Goal: Information Seeking & Learning: Check status

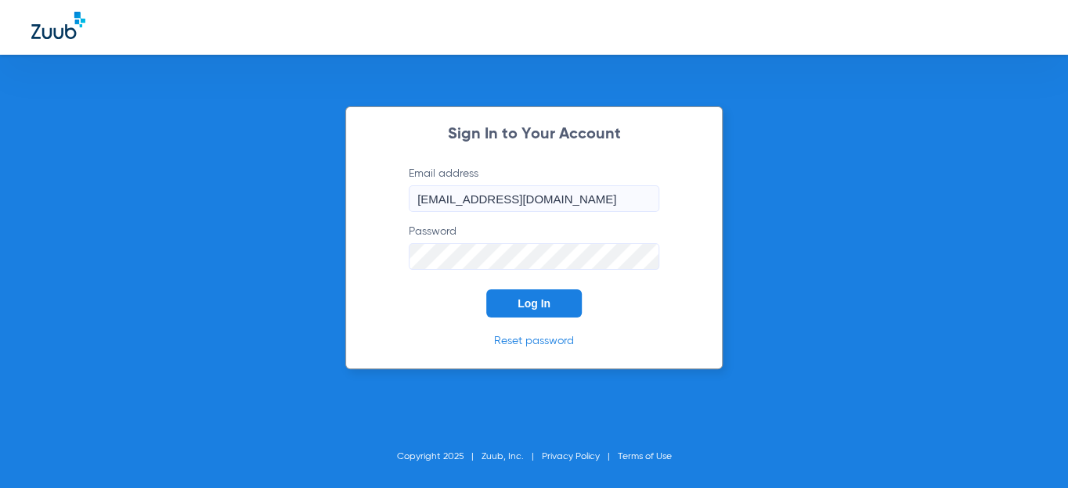
click at [538, 295] on button "Log In" at bounding box center [533, 304] width 95 height 28
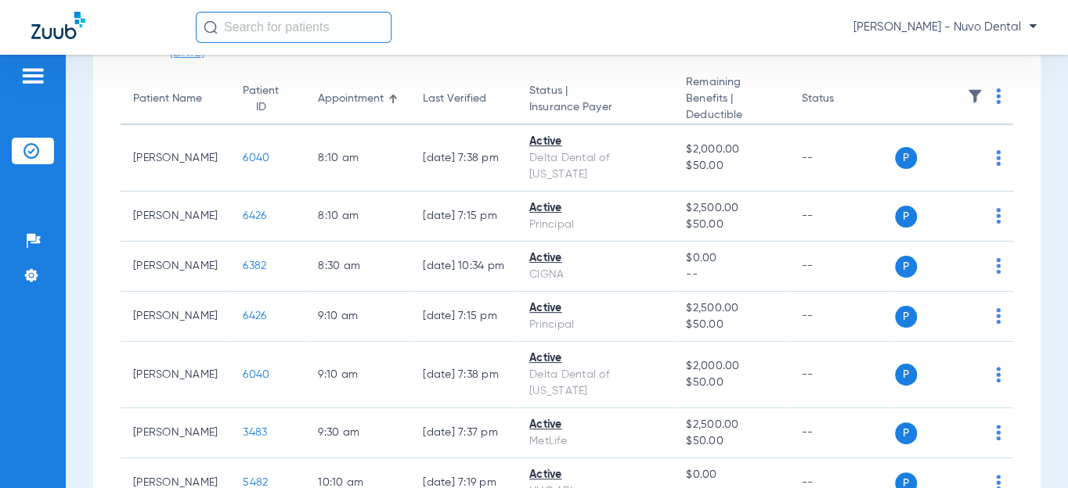
scroll to position [70, 0]
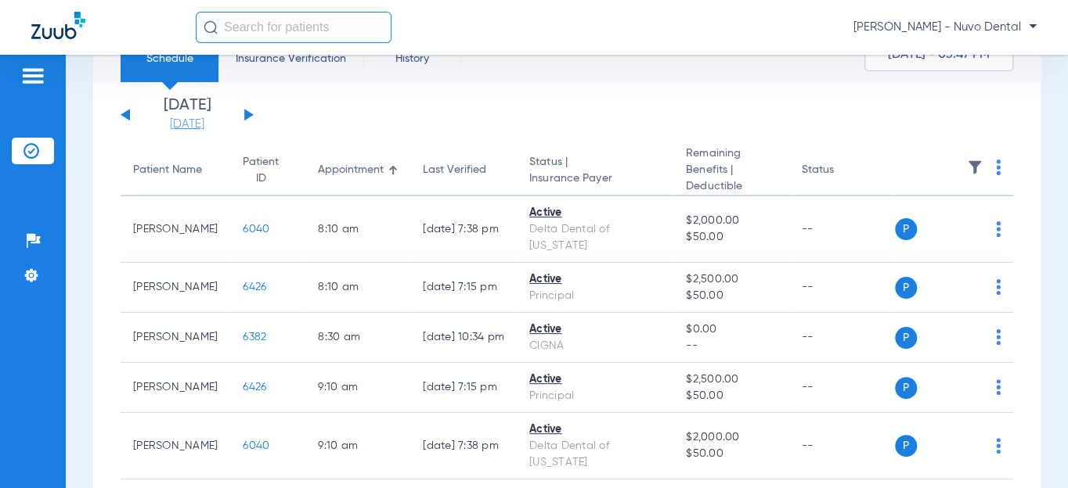
click at [182, 129] on link "[DATE]" at bounding box center [187, 125] width 94 height 16
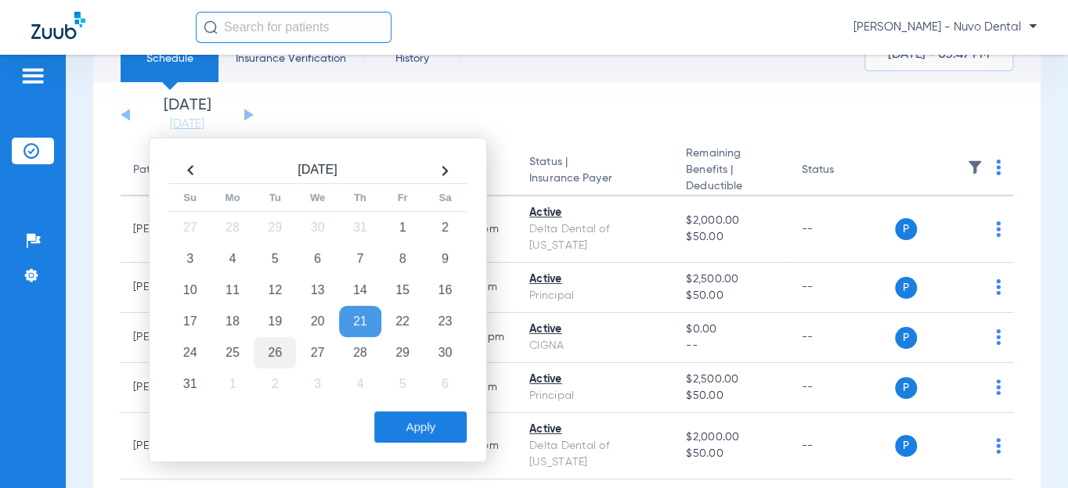
click at [274, 353] on td "26" at bounding box center [275, 352] width 42 height 31
click at [401, 415] on button "Apply" at bounding box center [420, 427] width 92 height 31
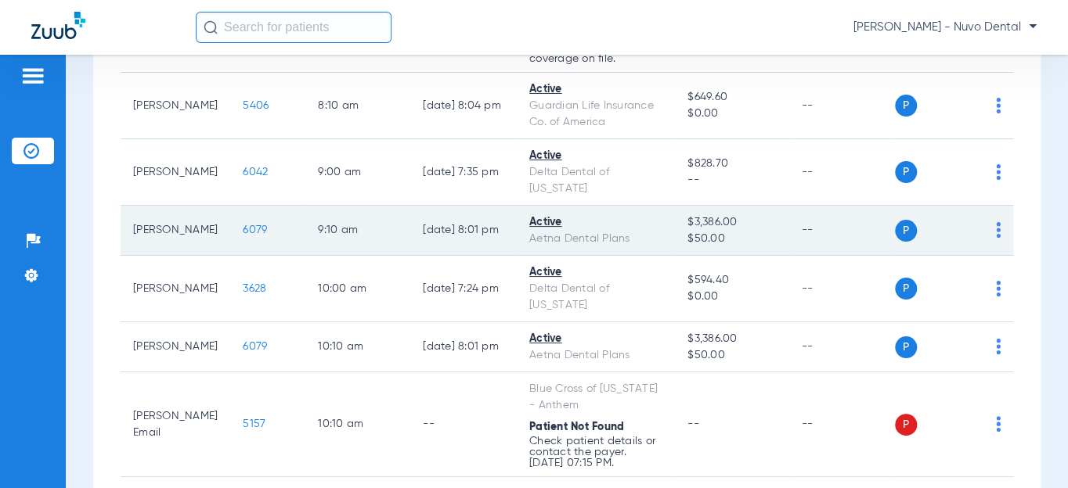
scroll to position [70, 0]
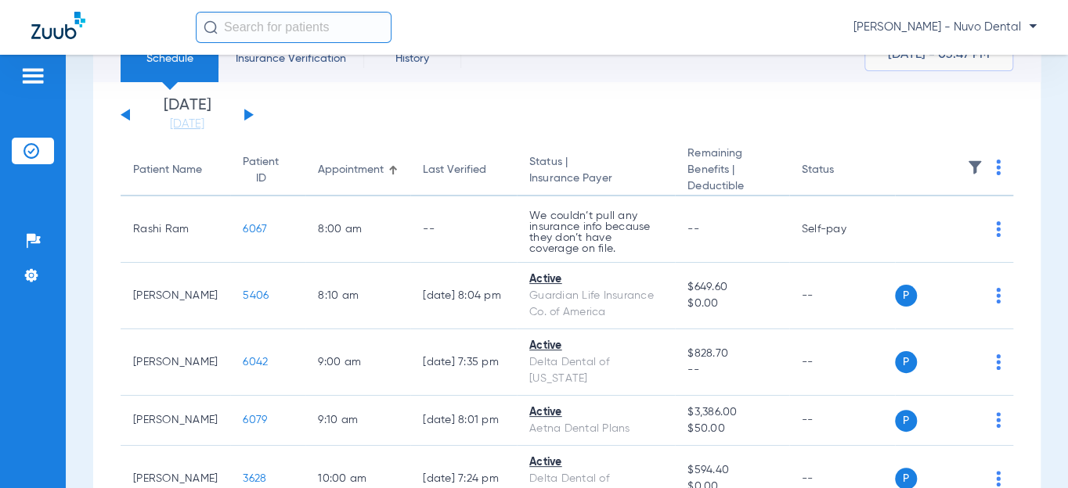
click at [150, 171] on div "Patient Name" at bounding box center [167, 170] width 69 height 16
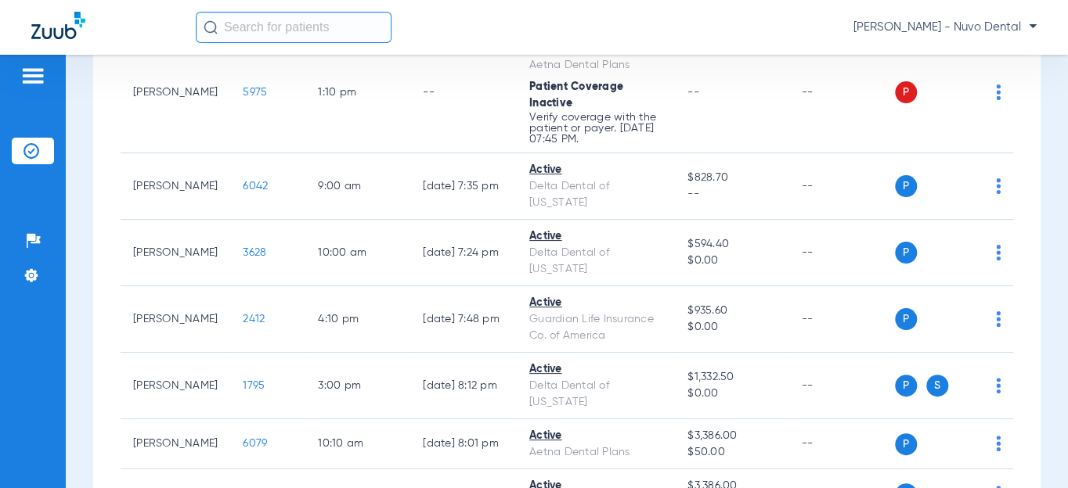
scroll to position [569, 0]
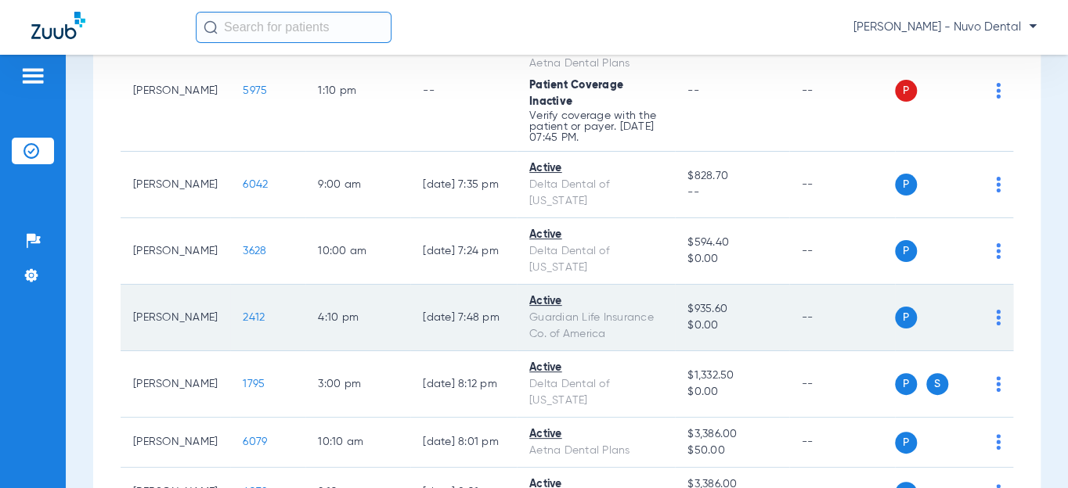
click at [243, 312] on span "2412" at bounding box center [254, 317] width 22 height 11
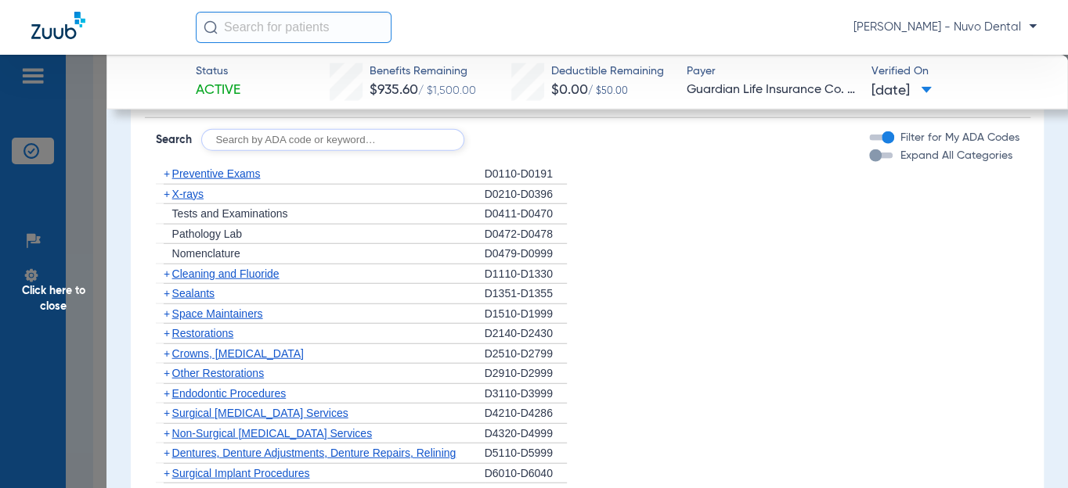
scroll to position [1849, 0]
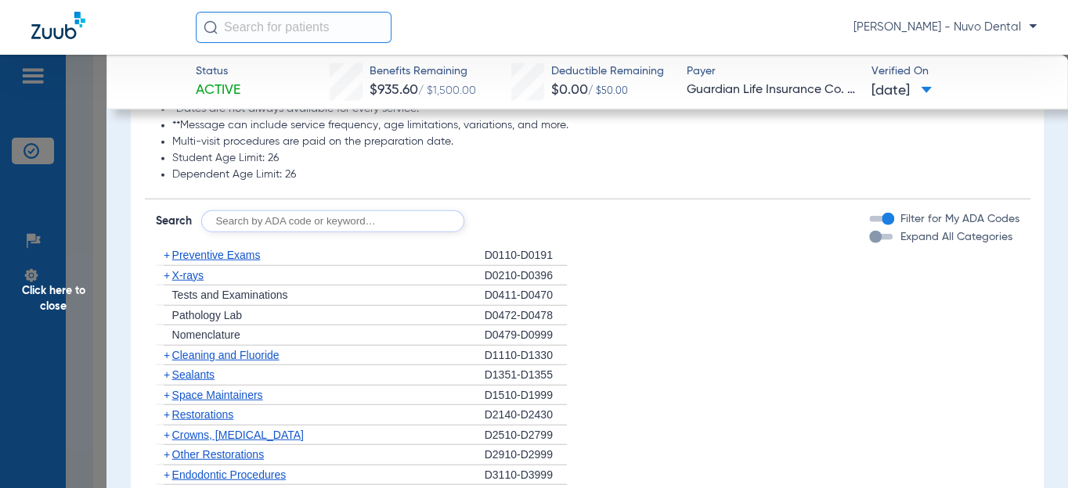
click at [290, 211] on input "text" at bounding box center [332, 222] width 263 height 22
type input "d2392, d8090, d9944"
click button "Search" at bounding box center [522, 222] width 62 height 22
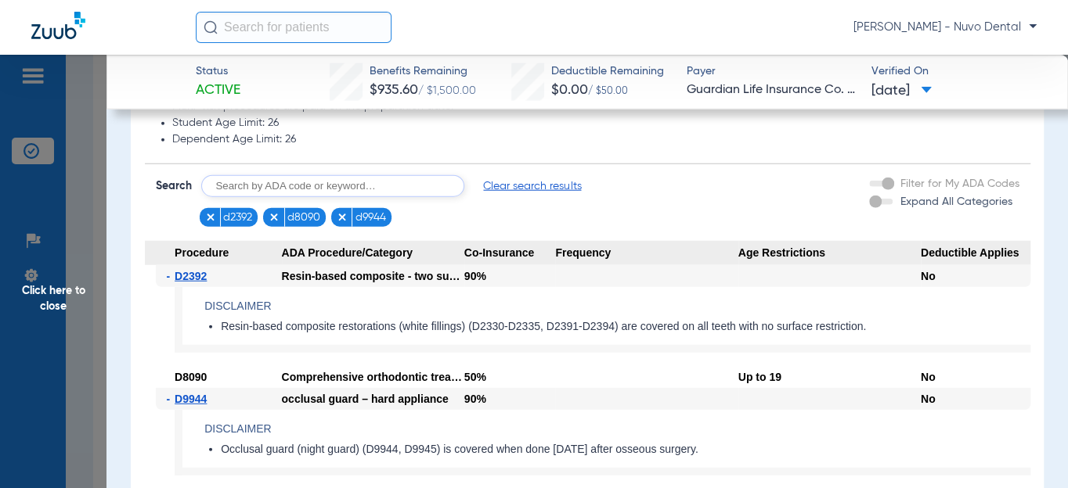
scroll to position [1909, 0]
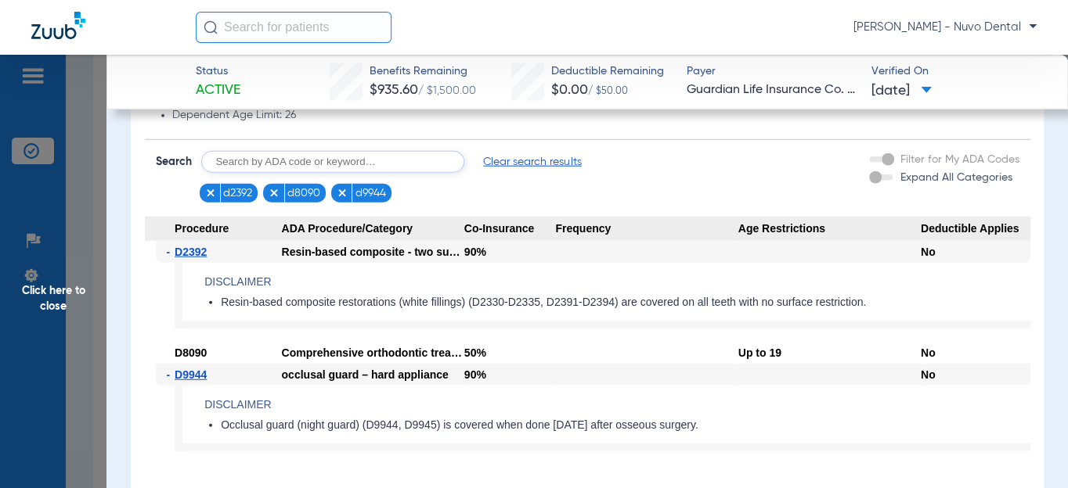
click at [101, 306] on span "Click here to close" at bounding box center [53, 299] width 106 height 488
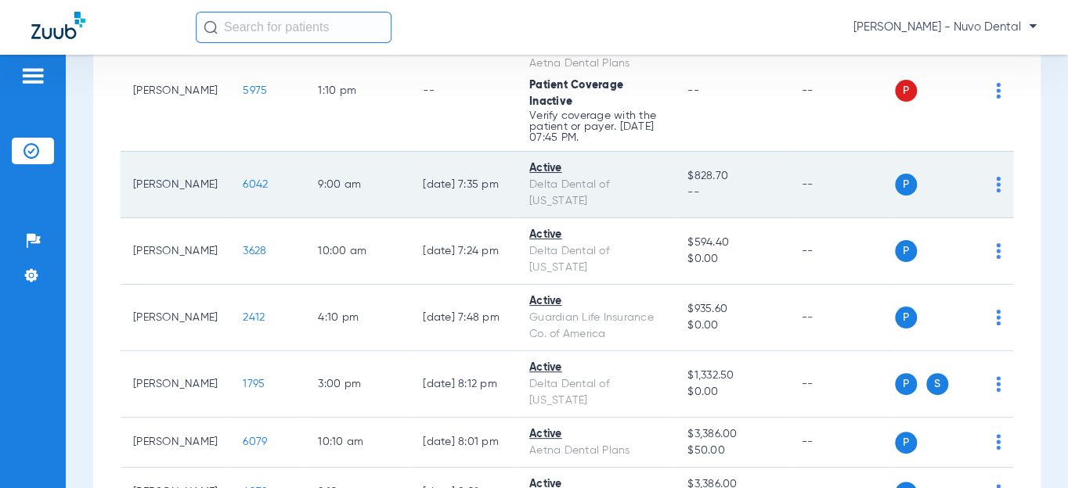
click at [243, 179] on span "6042" at bounding box center [255, 184] width 25 height 11
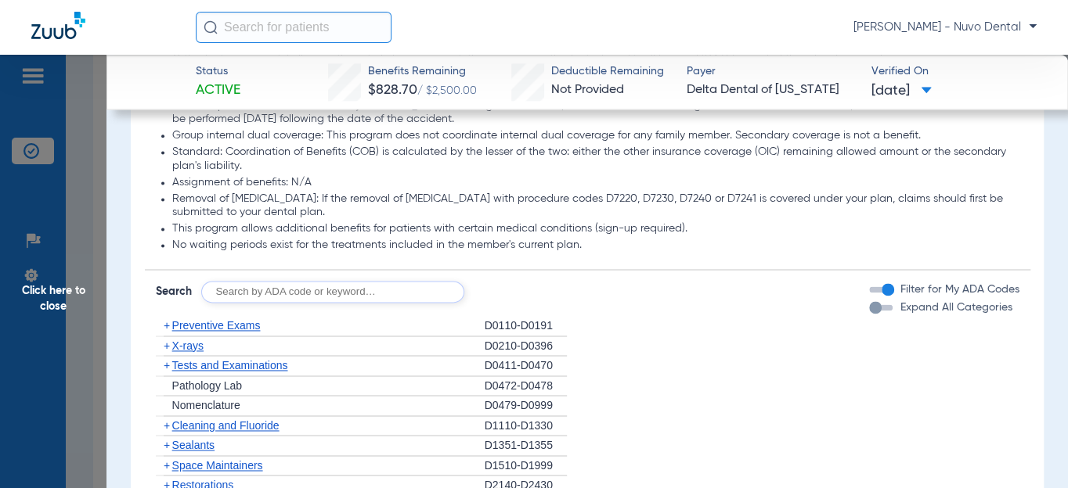
scroll to position [1067, 0]
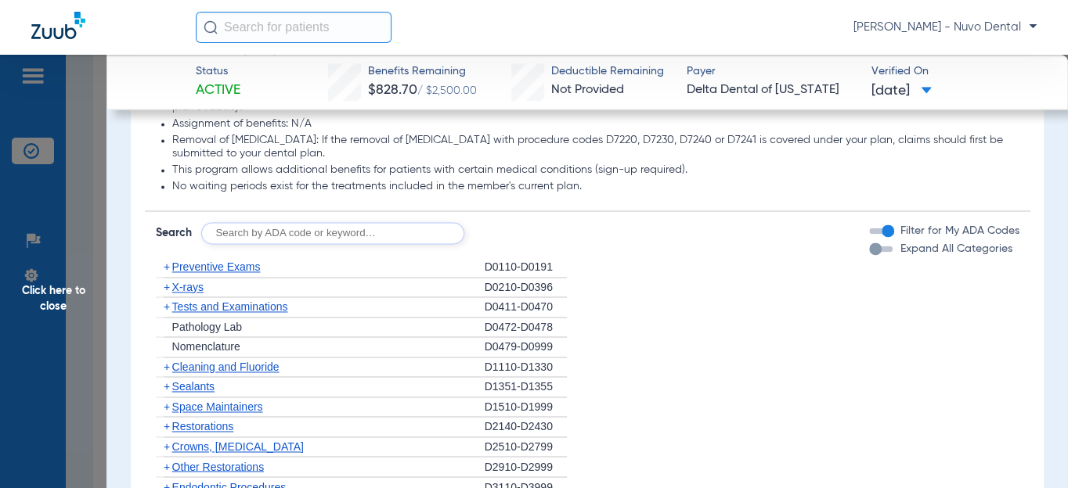
click at [312, 244] on input "text" at bounding box center [332, 233] width 263 height 22
type input "D0120, D1208, D4910, D8090, D9944"
click button "Search" at bounding box center [522, 233] width 62 height 22
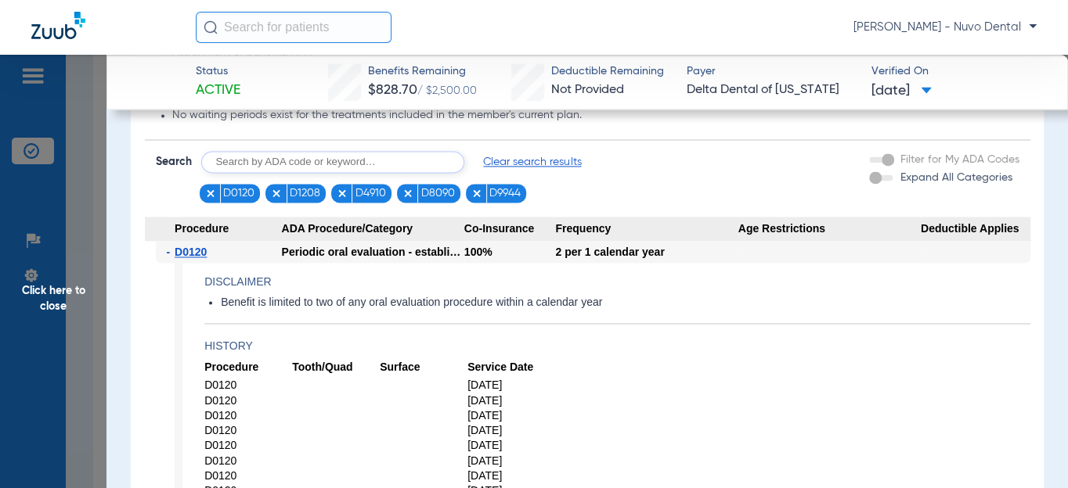
scroll to position [783, 0]
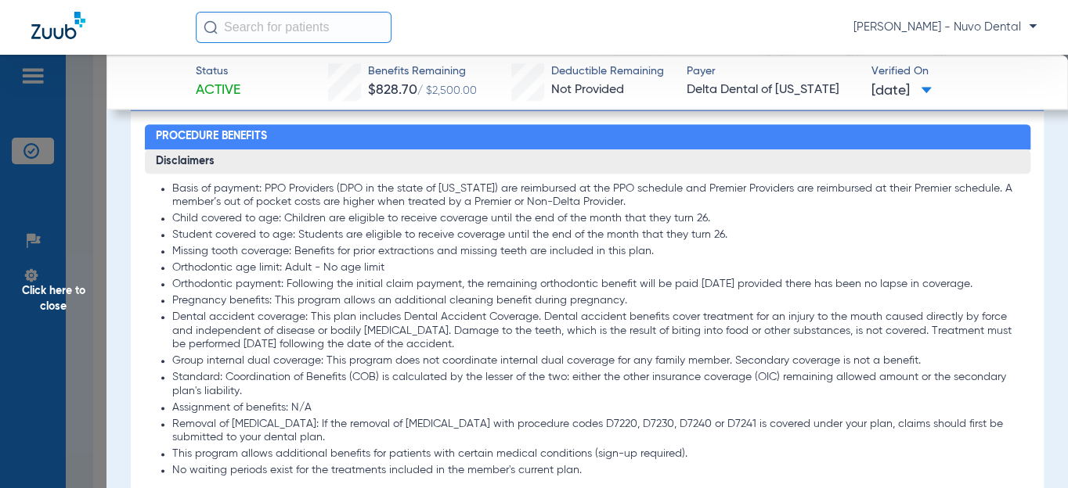
click at [341, 275] on li "Orthodontic age limit: Adult - No age limit" at bounding box center [595, 268] width 847 height 14
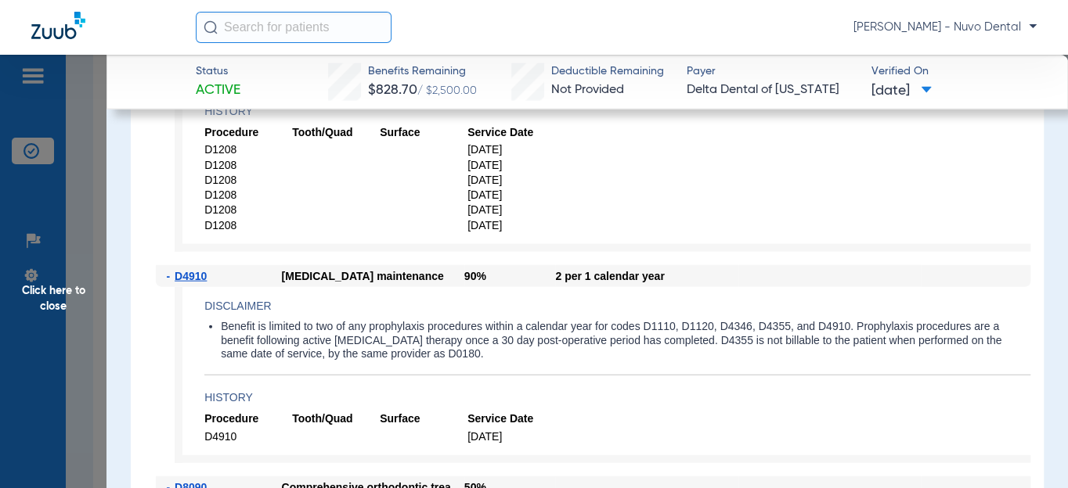
scroll to position [1778, 0]
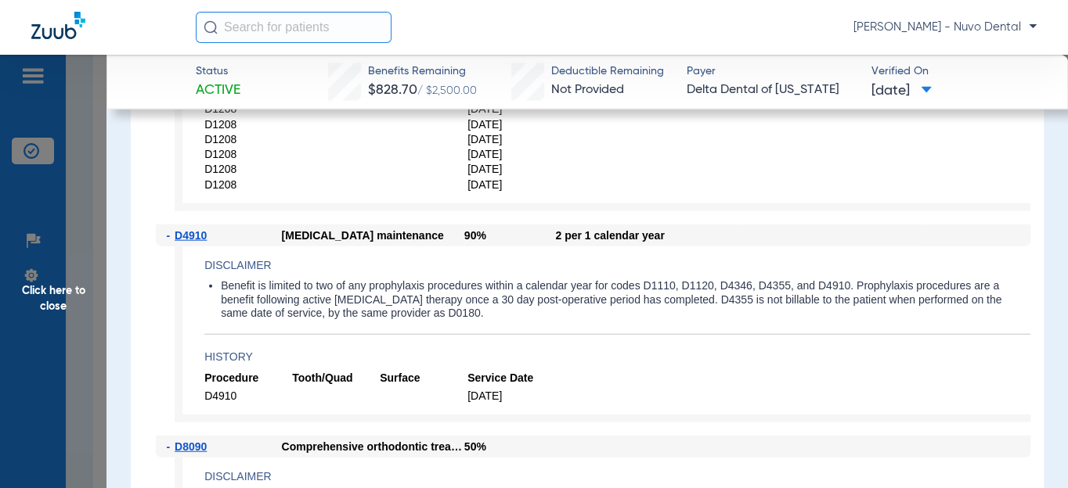
click at [299, 423] on app-benefits-detail "Disclaimer Benefit is limited to two of any prophylaxis procedures within a cal…" at bounding box center [602, 335] width 855 height 176
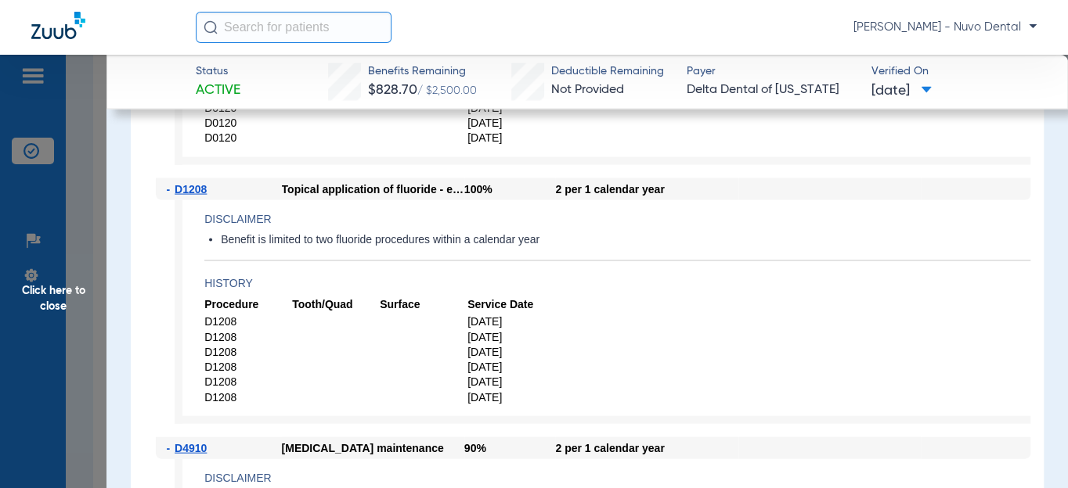
click at [70, 312] on span "Click here to close" at bounding box center [53, 299] width 106 height 488
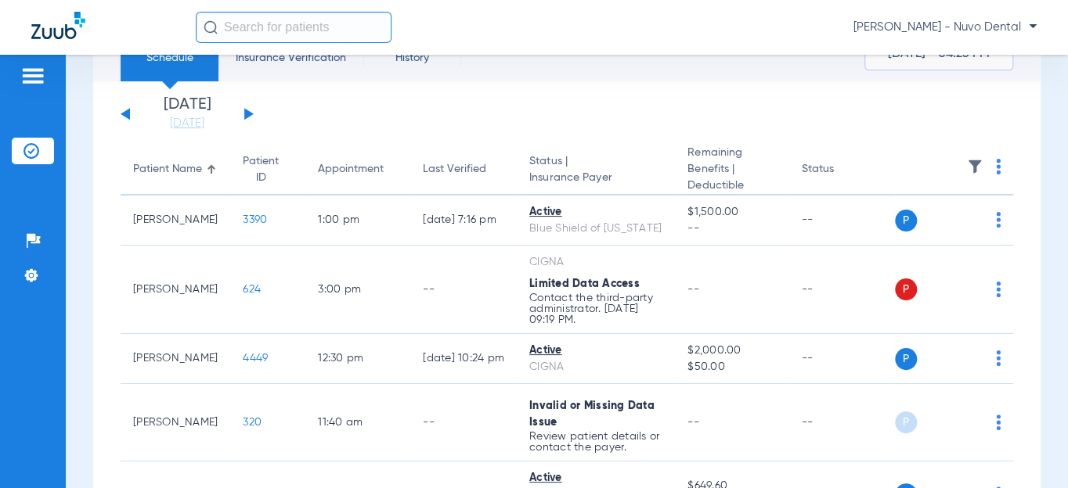
scroll to position [0, 0]
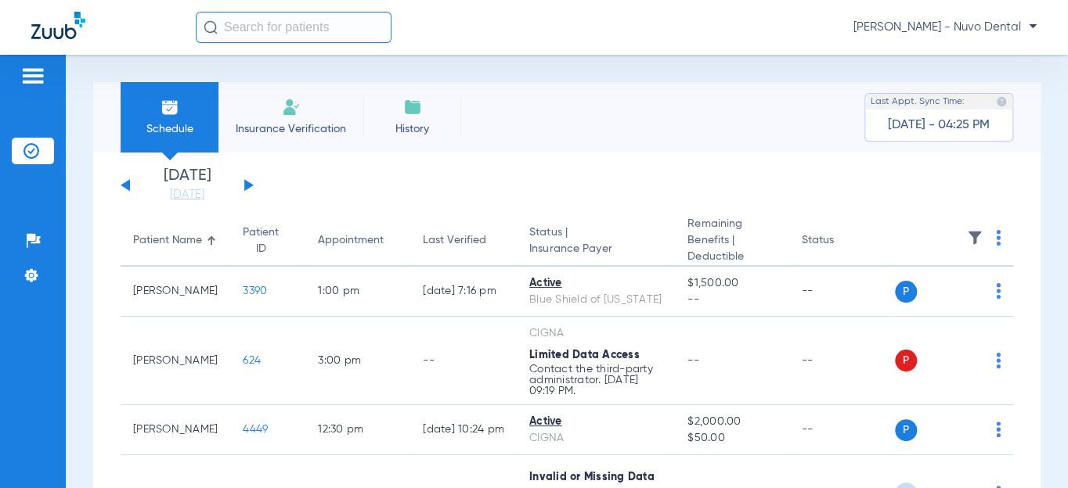
click at [124, 184] on button at bounding box center [125, 185] width 9 height 12
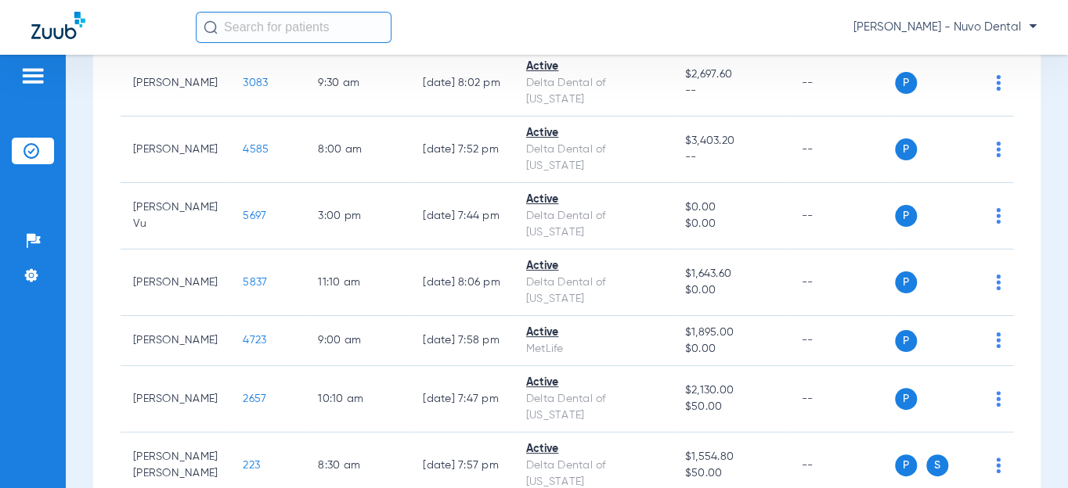
scroll to position [409, 0]
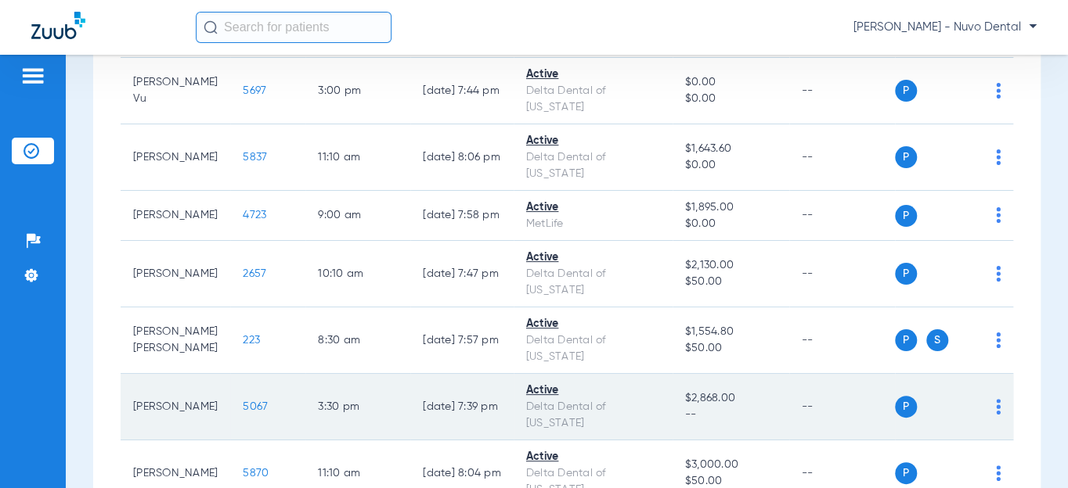
click at [243, 401] on span "5067" at bounding box center [255, 406] width 25 height 11
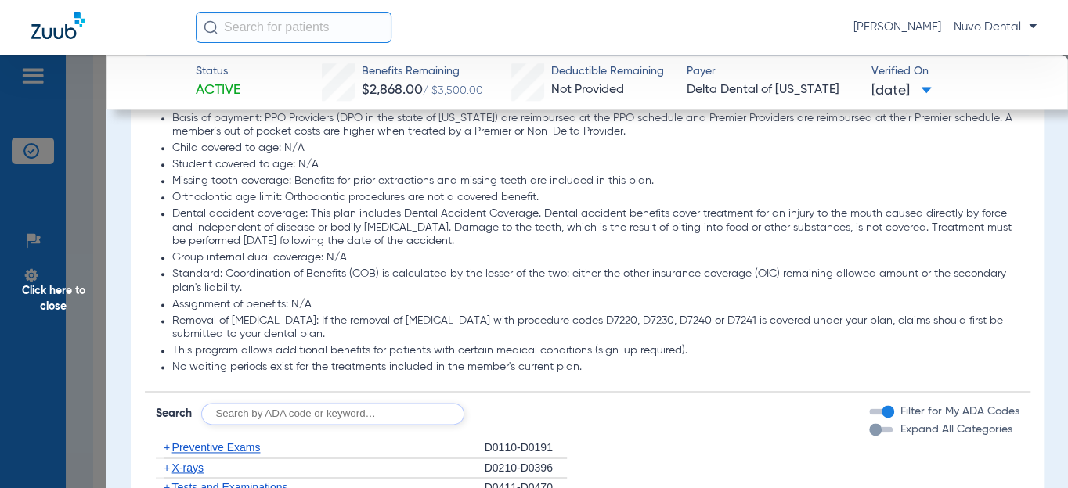
scroll to position [1067, 0]
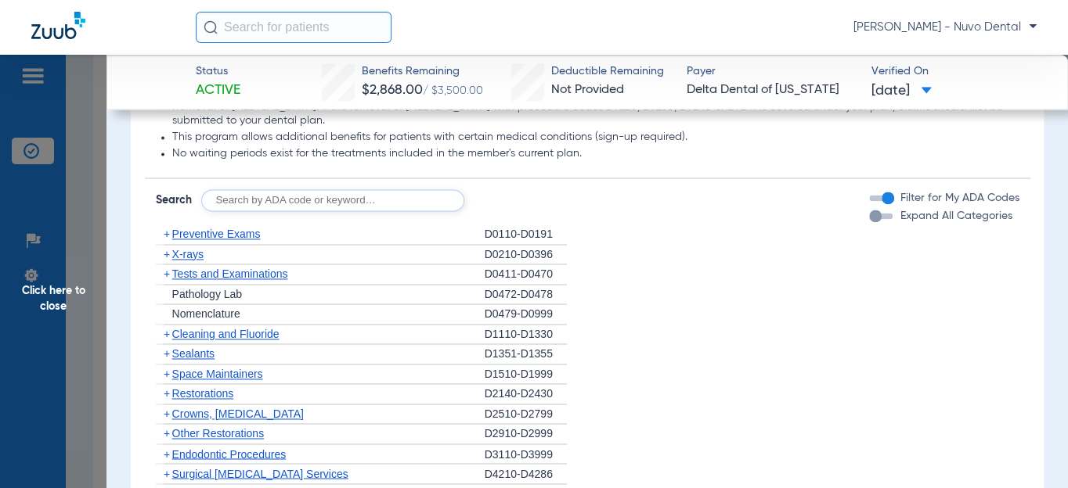
click at [308, 183] on form "Search Filter for My ADA Codes Expand All Categories" at bounding box center [587, 194] width 885 height 33
click at [295, 200] on input "text" at bounding box center [332, 200] width 263 height 22
type input "d6740, d6245, d8090, d9944"
click button "Search" at bounding box center [522, 200] width 62 height 22
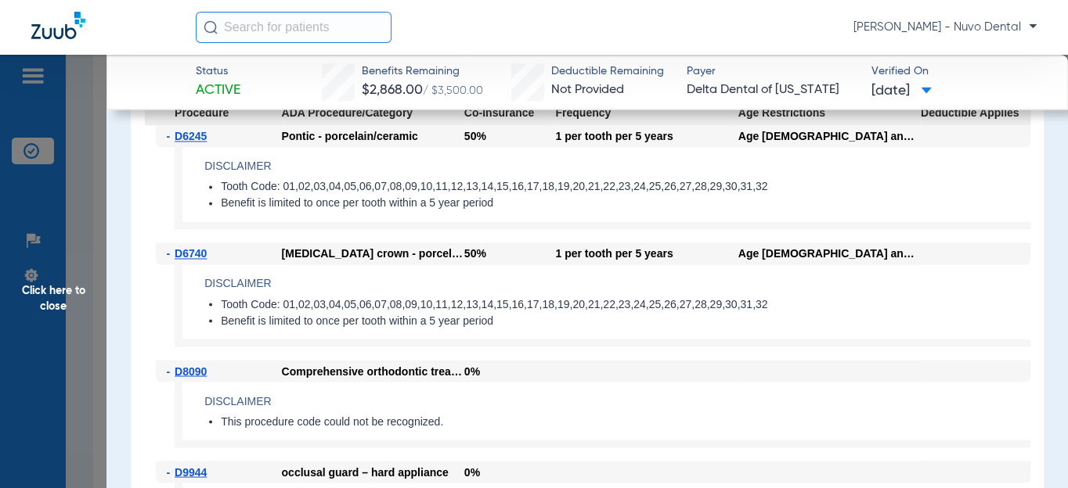
scroll to position [1352, 0]
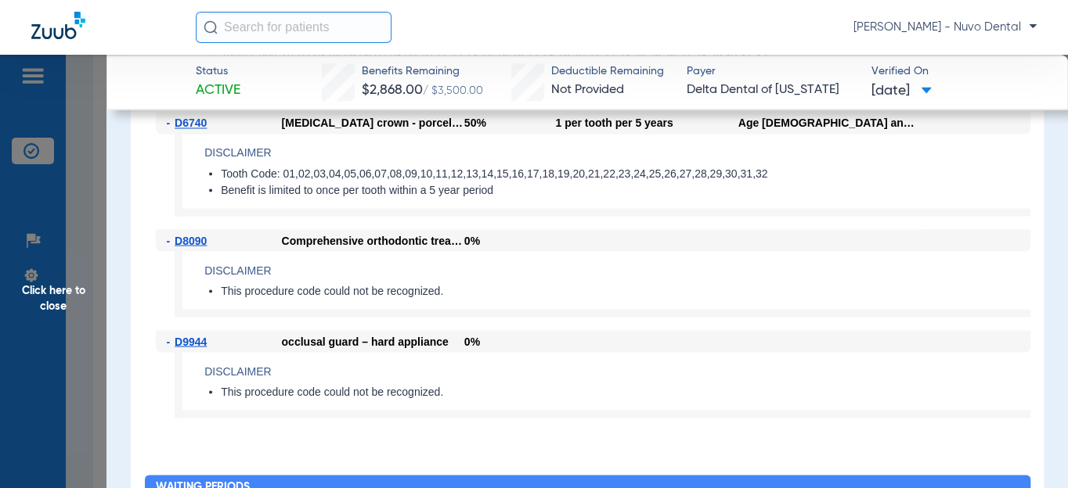
click at [171, 200] on div "- D6740 [MEDICAL_DATA] crown - porcelain/ceramic 50% 1 per tooth per 5 years Ag…" at bounding box center [587, 170] width 885 height 117
click at [70, 307] on span "Click here to close" at bounding box center [53, 299] width 106 height 488
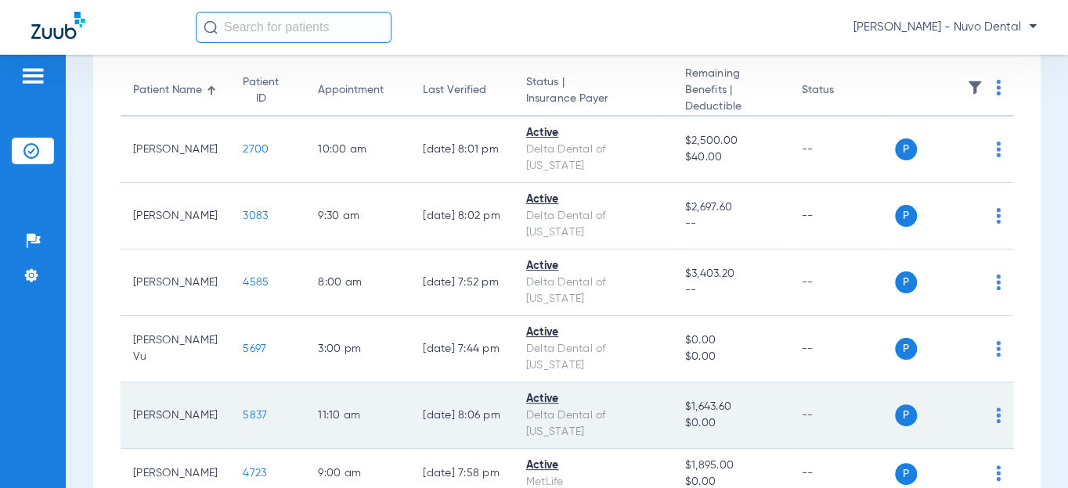
scroll to position [0, 0]
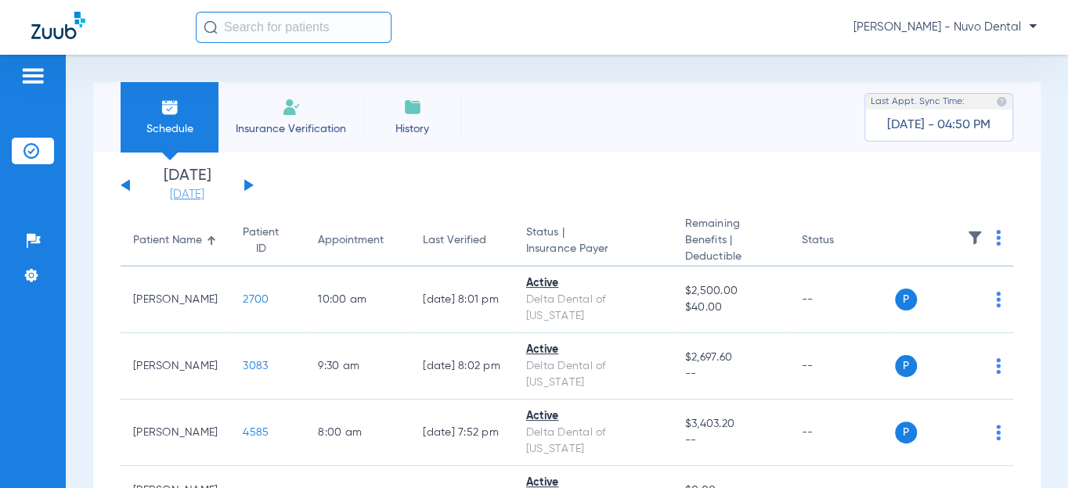
click at [177, 193] on link "[DATE]" at bounding box center [187, 195] width 94 height 16
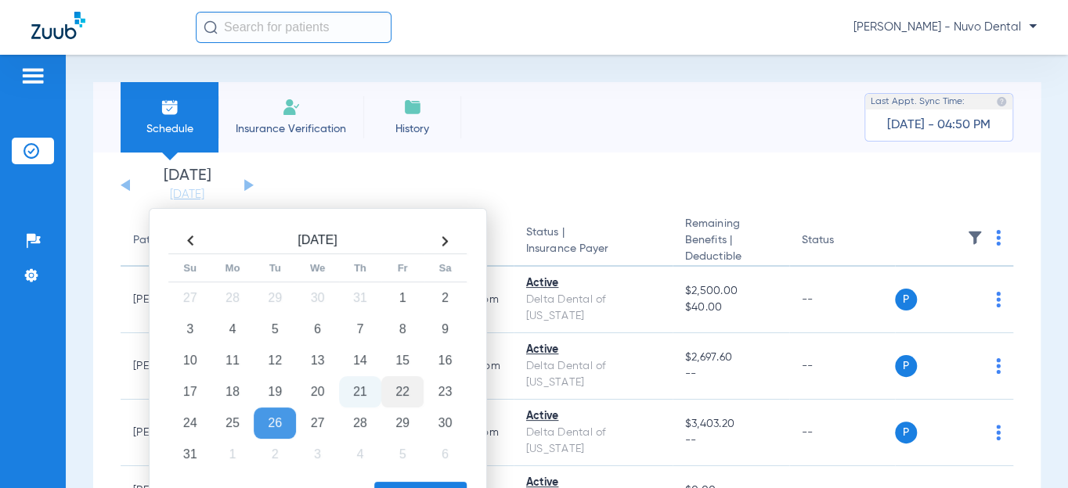
click at [401, 391] on td "22" at bounding box center [402, 391] width 42 height 31
click at [362, 395] on td "21" at bounding box center [360, 391] width 42 height 31
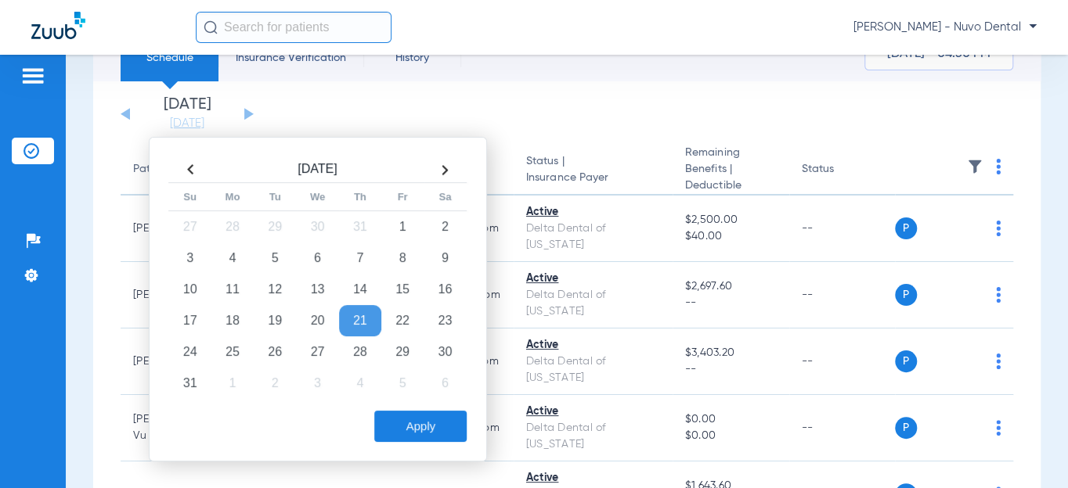
scroll to position [142, 0]
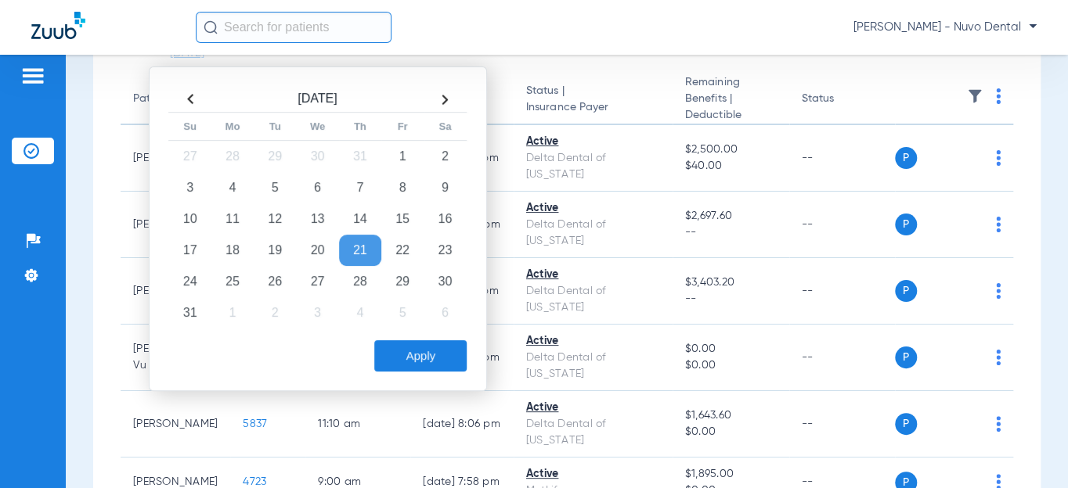
click at [416, 348] on button "Apply" at bounding box center [420, 355] width 92 height 31
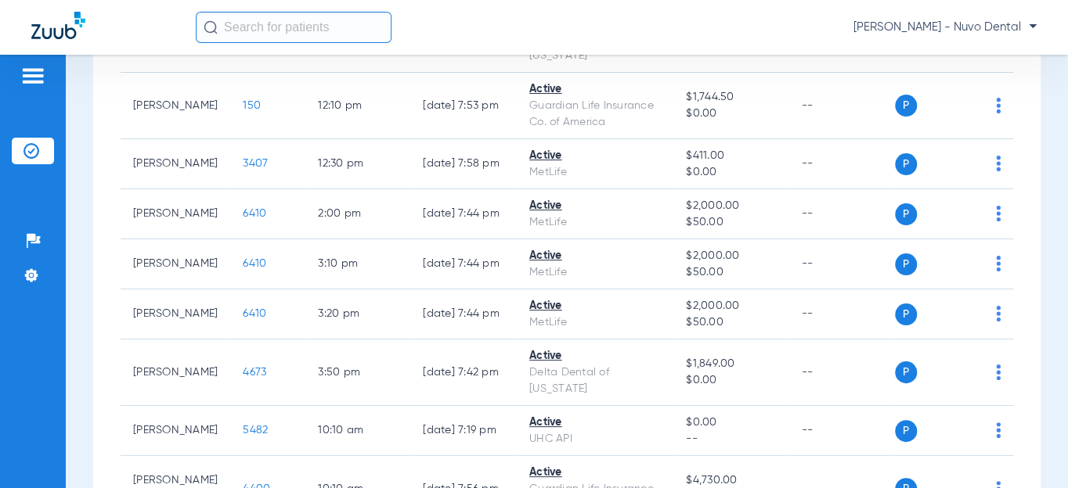
scroll to position [640, 0]
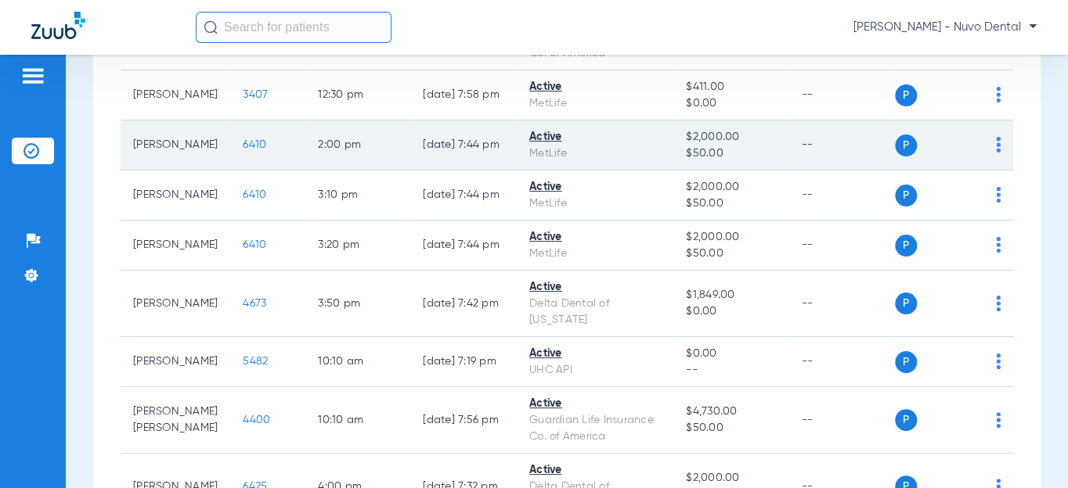
click at [233, 161] on td "6410" at bounding box center [267, 146] width 75 height 50
click at [243, 150] on span "6410" at bounding box center [254, 144] width 23 height 11
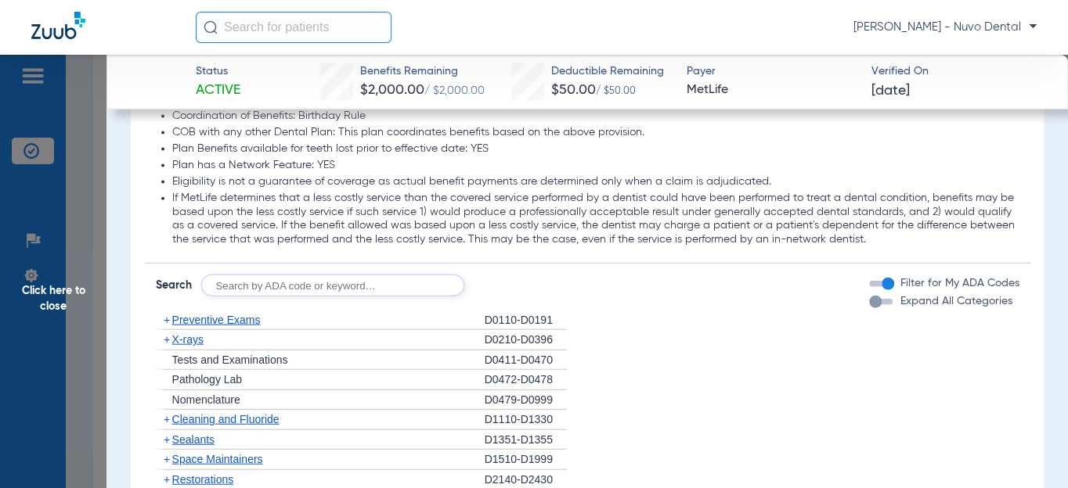
scroll to position [1707, 0]
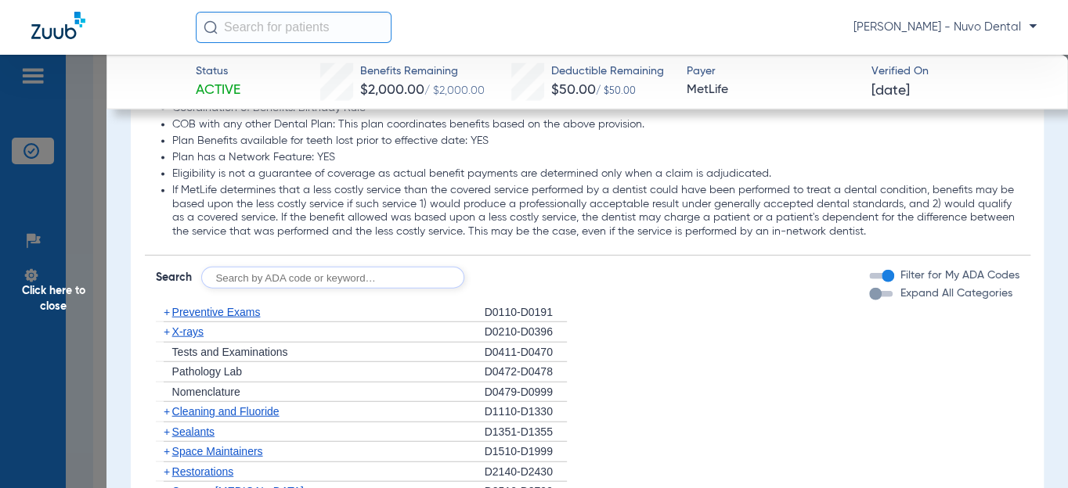
click at [253, 267] on input "text" at bounding box center [332, 278] width 263 height 22
type input "d8090"
click button "Search" at bounding box center [522, 278] width 62 height 22
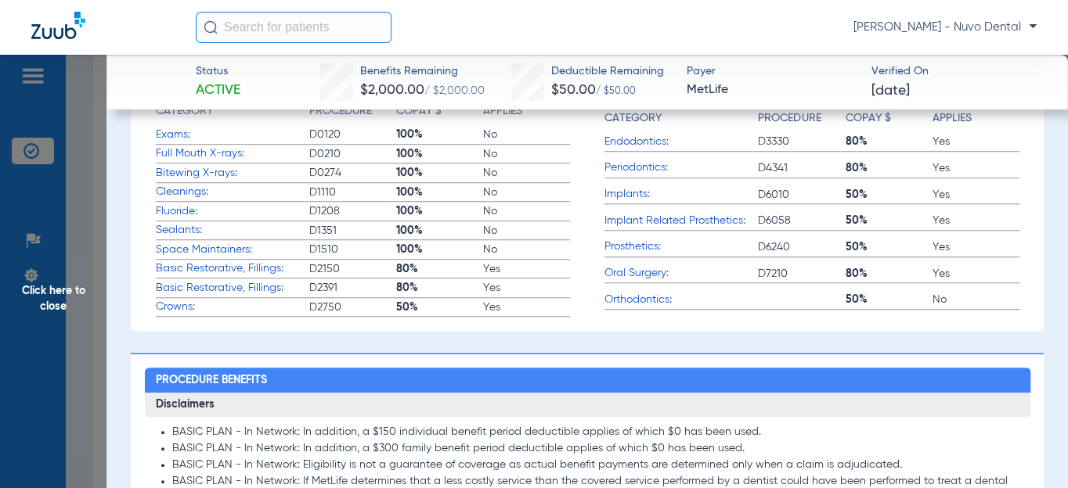
scroll to position [822, 0]
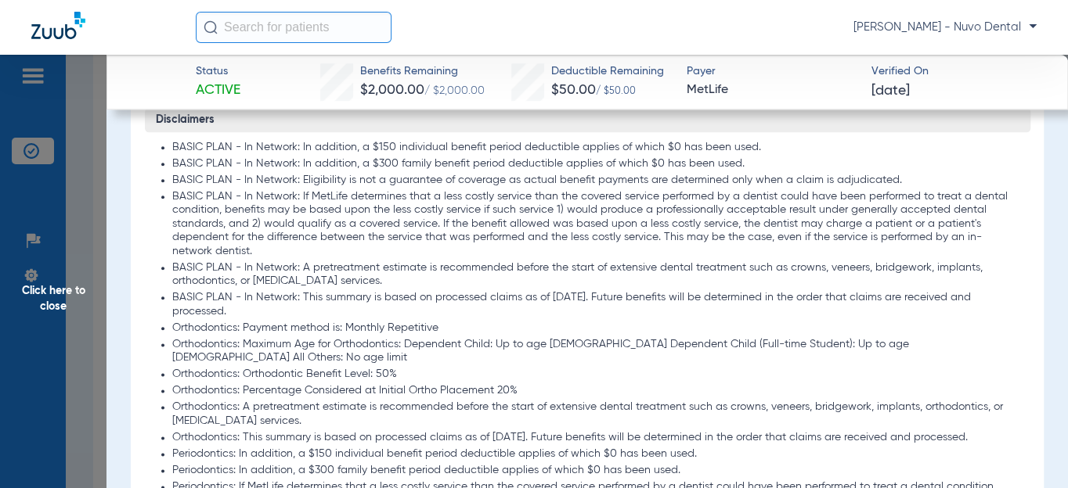
click at [454, 342] on li "Orthodontics: Maximum Age for Orthodontics: Dependent Child: Up to age [DEMOGRA…" at bounding box center [595, 351] width 847 height 27
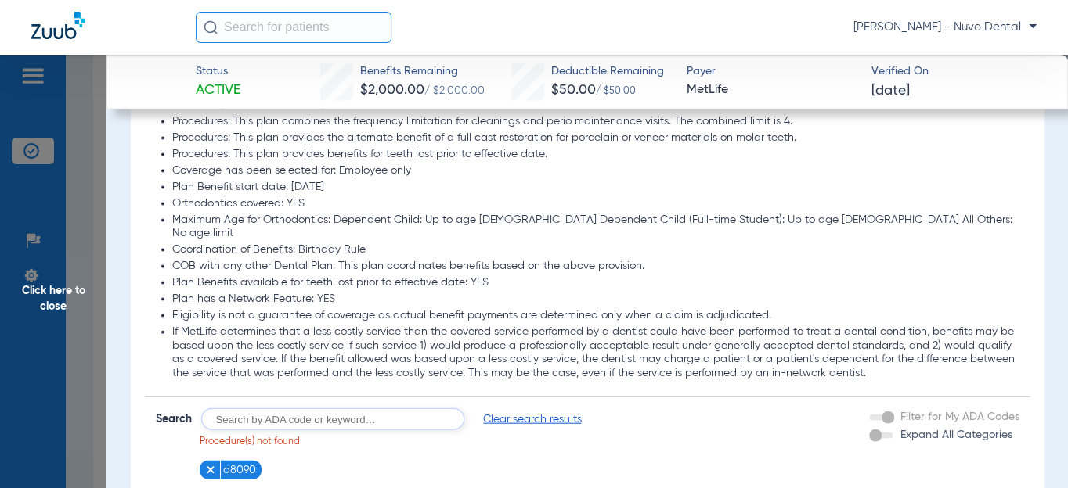
scroll to position [1707, 0]
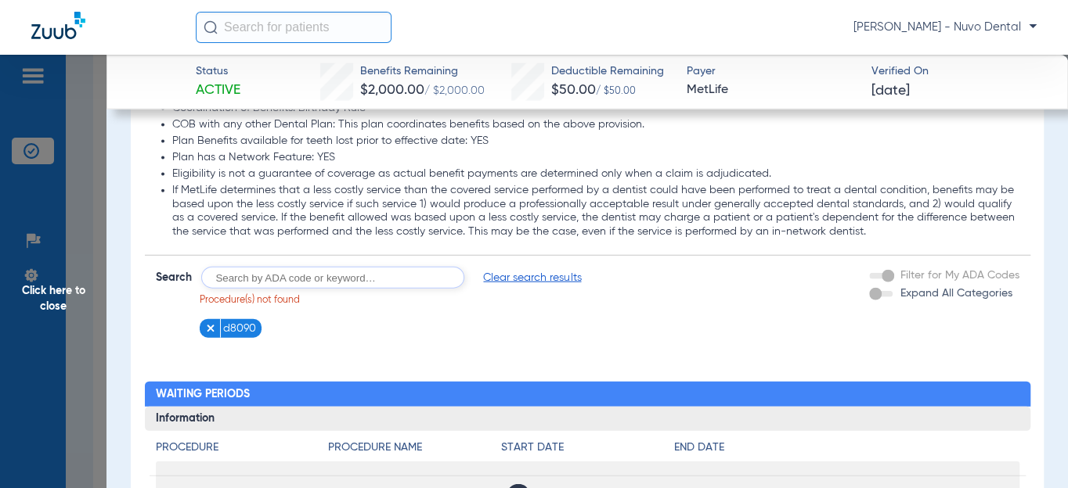
click at [297, 267] on input "text" at bounding box center [332, 278] width 263 height 22
type input "d9944"
click button "Search" at bounding box center [522, 278] width 62 height 22
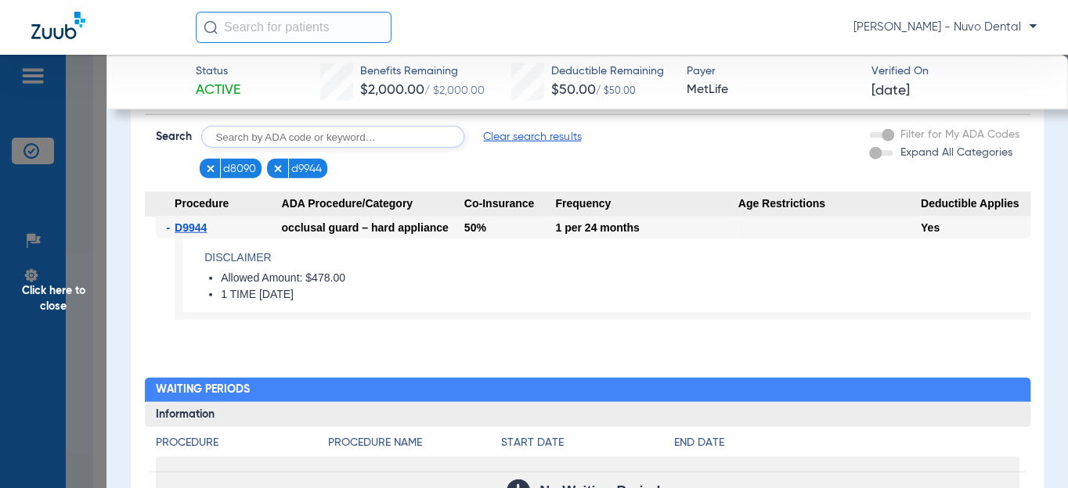
scroll to position [1849, 0]
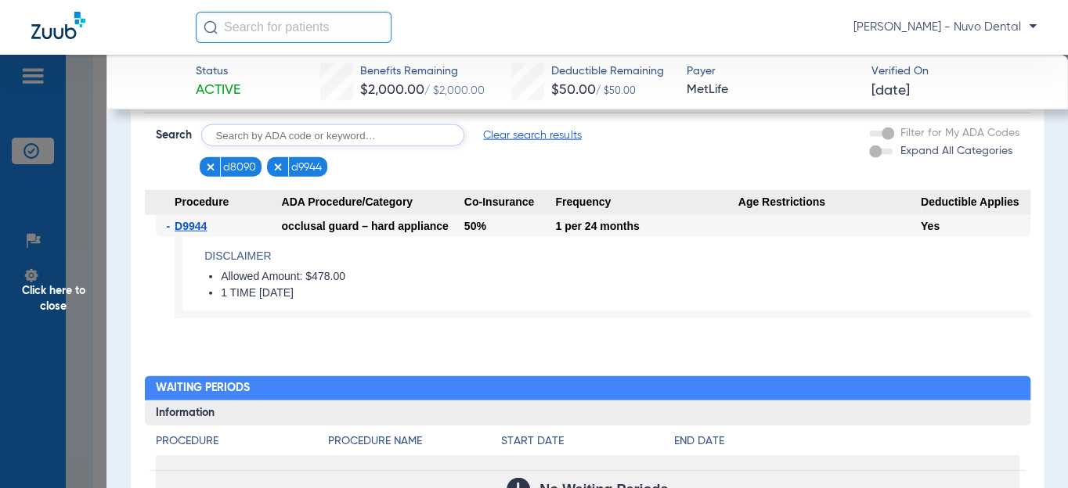
click at [290, 33] on input "text" at bounding box center [294, 27] width 196 height 31
click at [308, 32] on input "text" at bounding box center [294, 27] width 196 height 31
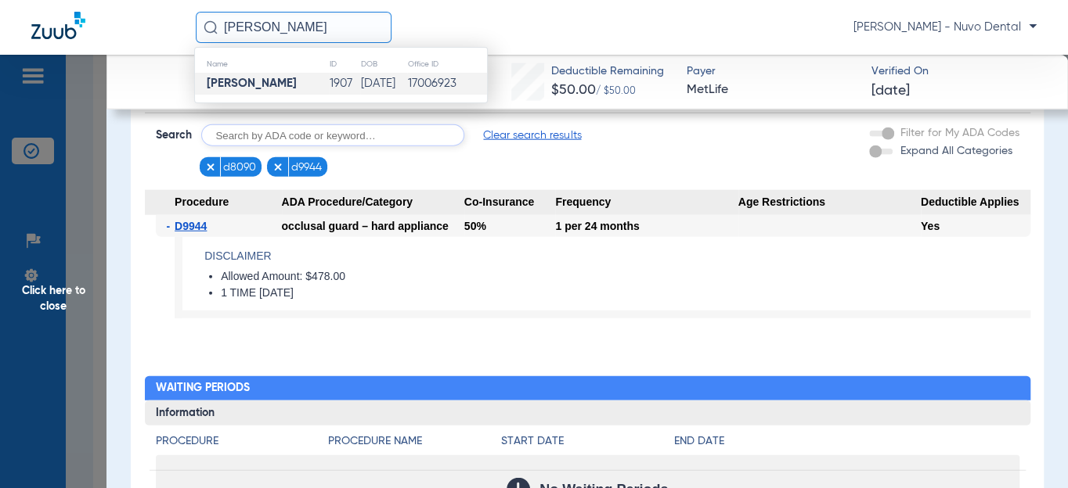
type input "[PERSON_NAME]"
click at [249, 82] on strong "[PERSON_NAME]" at bounding box center [252, 83] width 90 height 12
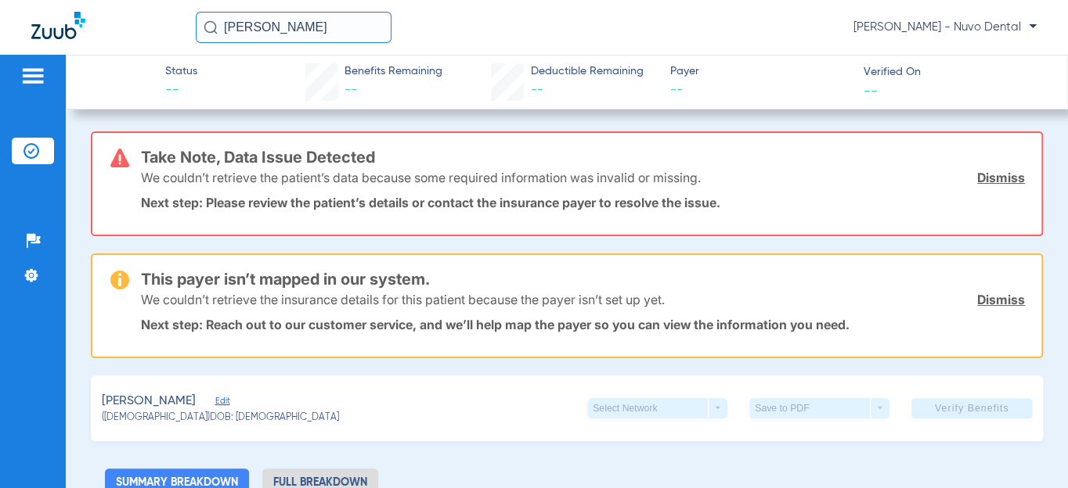
click at [982, 179] on link "Dismiss" at bounding box center [1001, 178] width 48 height 16
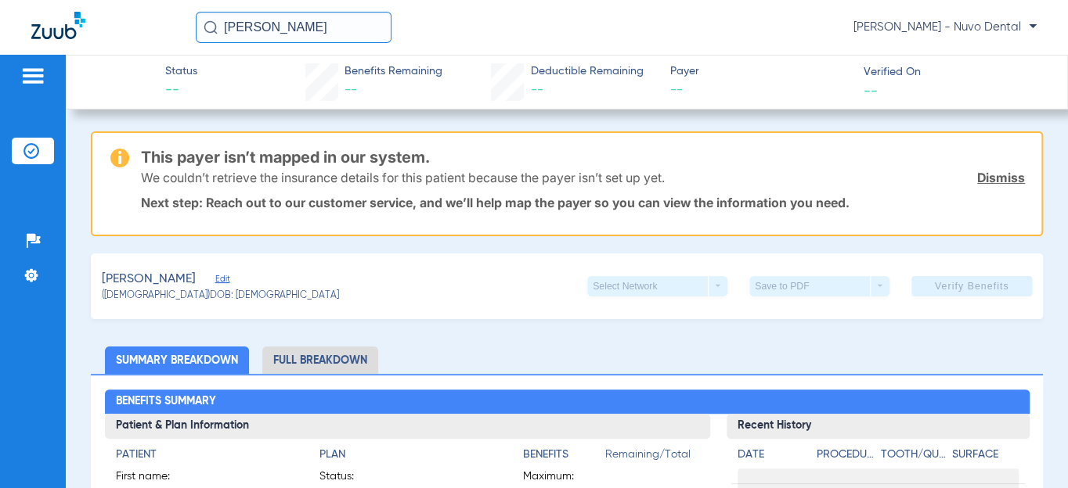
click at [983, 179] on link "Dismiss" at bounding box center [1001, 178] width 48 height 16
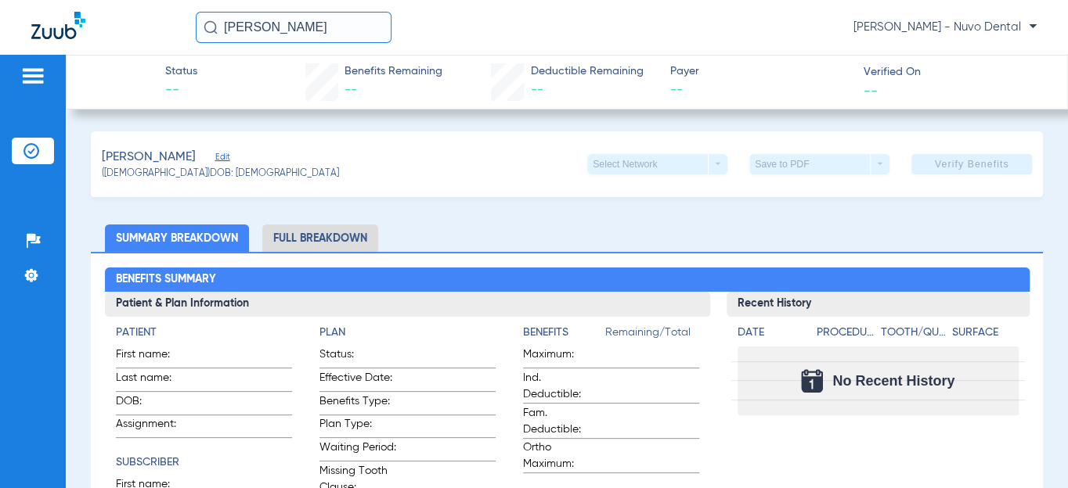
click at [215, 157] on span "Edit" at bounding box center [222, 159] width 14 height 15
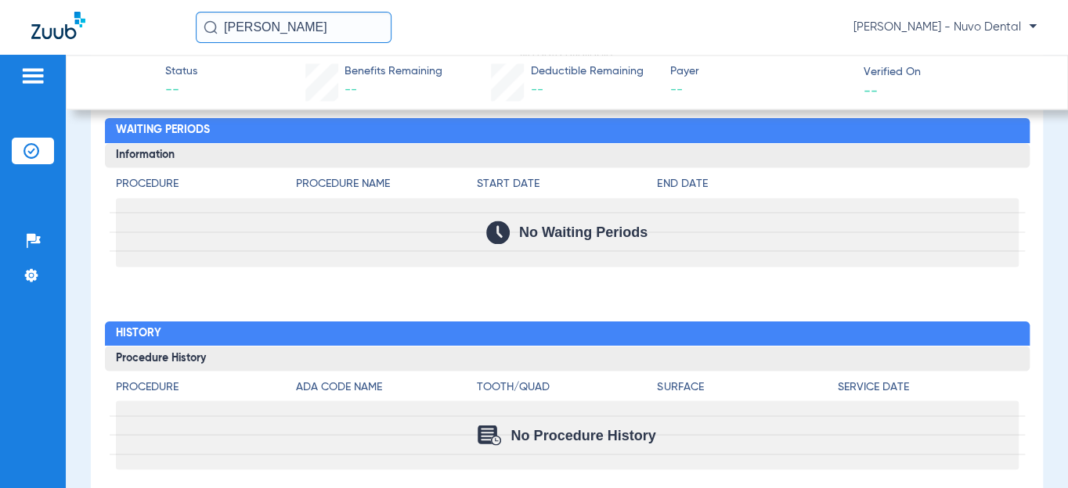
scroll to position [1306, 0]
